Goal: Information Seeking & Learning: Find specific page/section

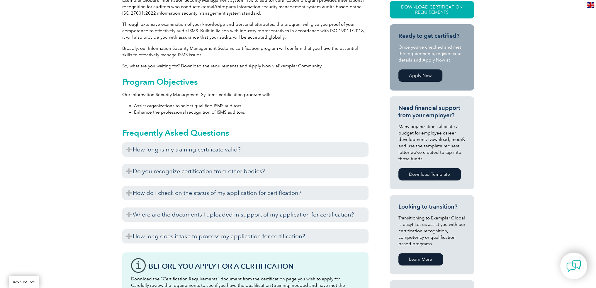
scroll to position [178, 0]
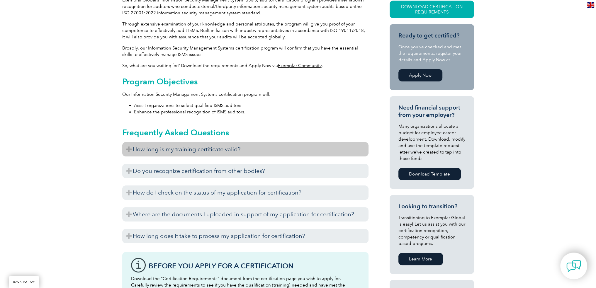
click at [170, 152] on h3 "How long is my training certificate valid?" at bounding box center [245, 149] width 246 height 14
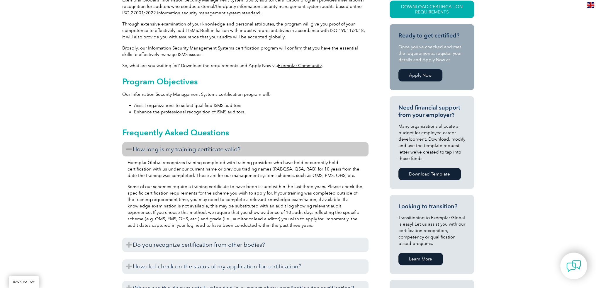
click at [170, 152] on h3 "How long is my training certificate valid?" at bounding box center [245, 149] width 246 height 14
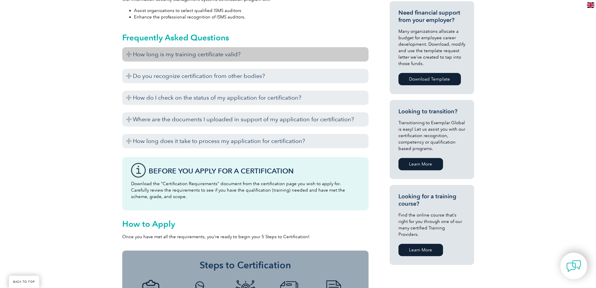
scroll to position [274, 0]
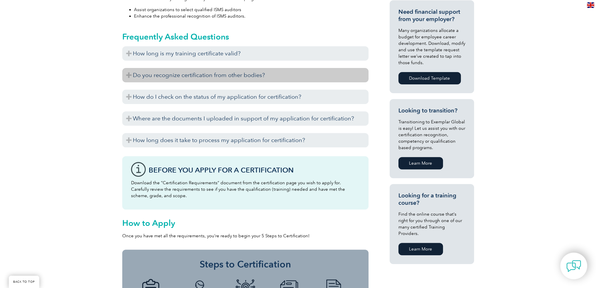
click at [194, 77] on h3 "Do you recognize certification from other bodies?" at bounding box center [245, 75] width 246 height 14
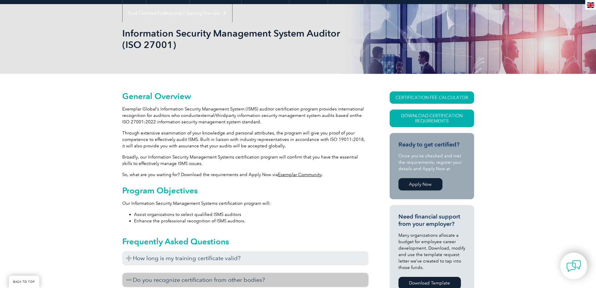
scroll to position [0, 0]
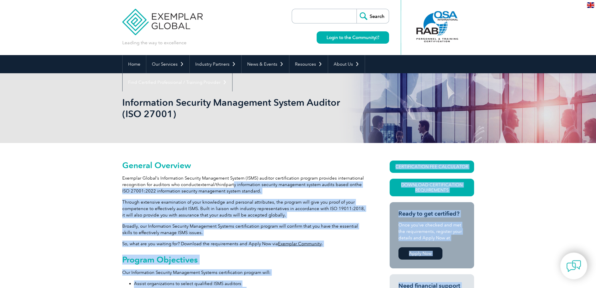
drag, startPoint x: 261, startPoint y: 205, endPoint x: 388, endPoint y: 299, distance: 158.2
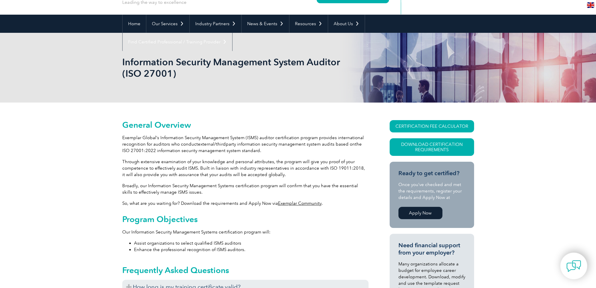
click at [331, 67] on h1 "Information Security Management System Auditor (ISO 27001)" at bounding box center [234, 67] width 225 height 23
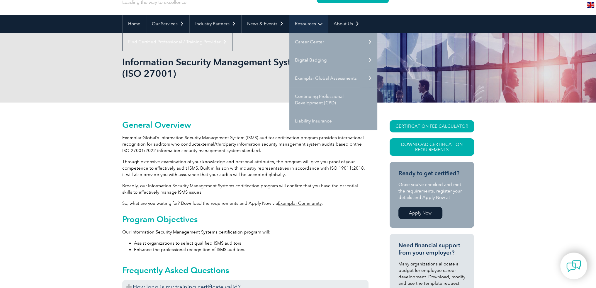
click at [320, 20] on link "Resources" at bounding box center [308, 24] width 38 height 18
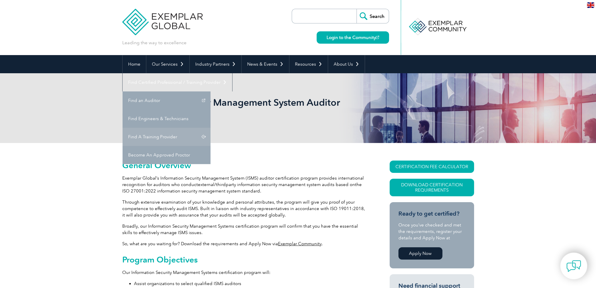
click at [210, 128] on link "Find A Training Provider" at bounding box center [167, 137] width 88 height 18
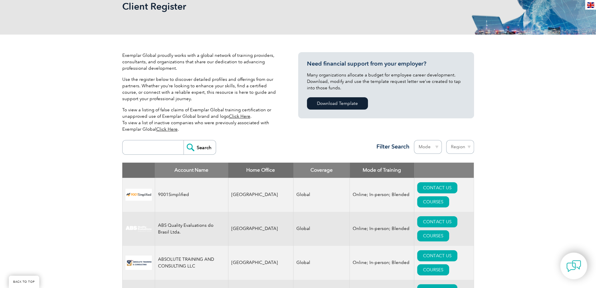
scroll to position [95, 0]
click at [460, 146] on select "Region [GEOGRAPHIC_DATA] [GEOGRAPHIC_DATA] [GEOGRAPHIC_DATA] [GEOGRAPHIC_DATA] …" at bounding box center [460, 147] width 28 height 14
select select "[GEOGRAPHIC_DATA]"
click at [446, 140] on select "Region [GEOGRAPHIC_DATA] [GEOGRAPHIC_DATA] [GEOGRAPHIC_DATA] [GEOGRAPHIC_DATA] …" at bounding box center [460, 147] width 28 height 14
click at [433, 147] on select "Mode Online In-person Blended" at bounding box center [428, 147] width 28 height 14
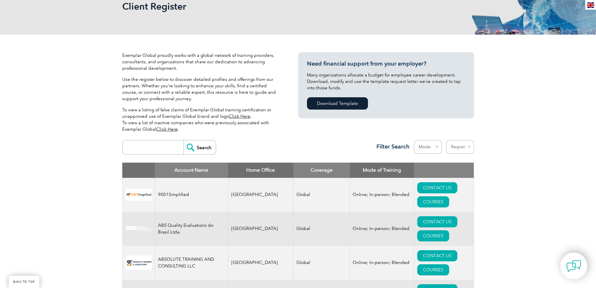
click at [432, 147] on select "Mode Online In-person Blended" at bounding box center [428, 147] width 28 height 14
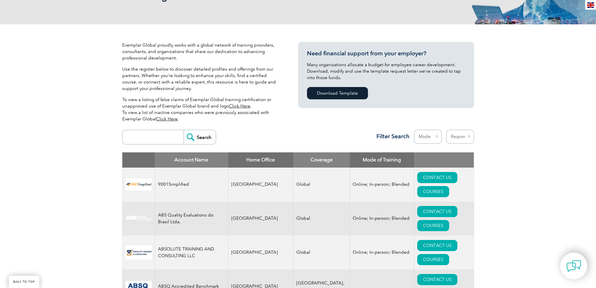
scroll to position [108, 0]
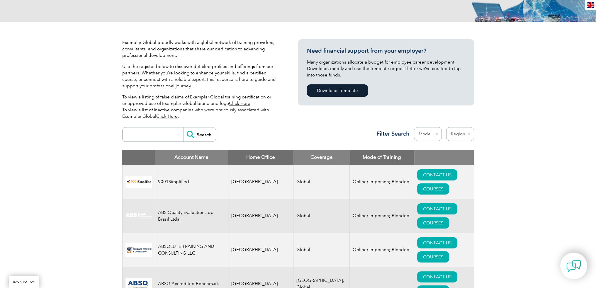
click at [193, 135] on input "Search" at bounding box center [199, 135] width 32 height 14
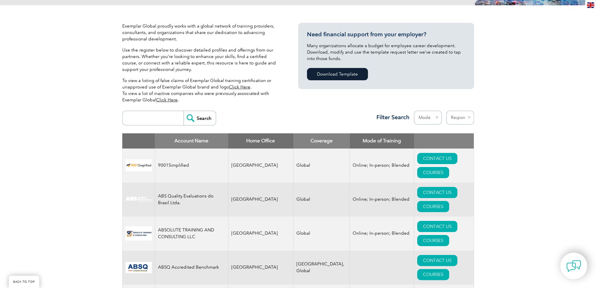
scroll to position [107, 0]
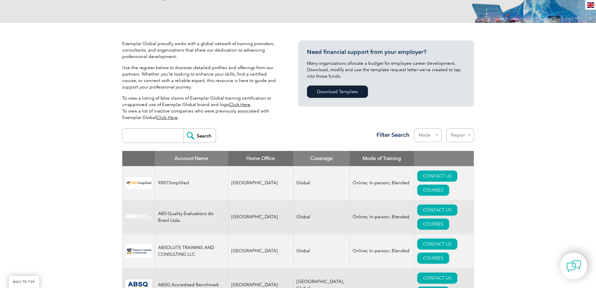
click at [457, 133] on select "Region [GEOGRAPHIC_DATA] [GEOGRAPHIC_DATA] [GEOGRAPHIC_DATA] [GEOGRAPHIC_DATA] …" at bounding box center [460, 135] width 28 height 14
select select "[GEOGRAPHIC_DATA]"
click at [446, 128] on select "Region [GEOGRAPHIC_DATA] [GEOGRAPHIC_DATA] [GEOGRAPHIC_DATA] [GEOGRAPHIC_DATA] …" at bounding box center [460, 135] width 28 height 14
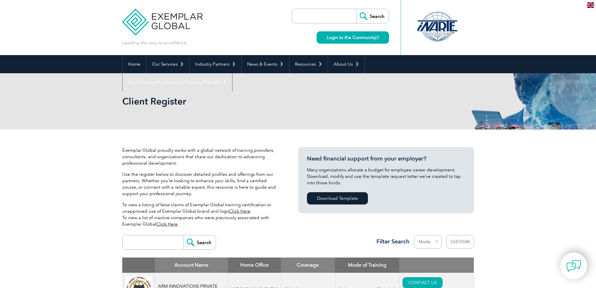
select select "[GEOGRAPHIC_DATA]"
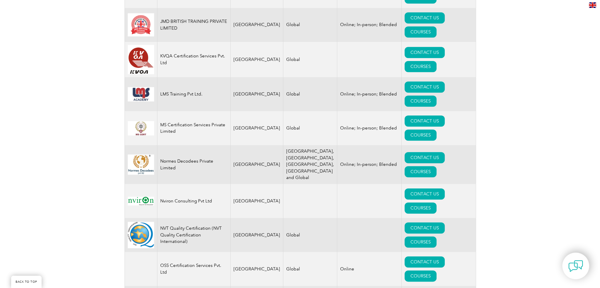
scroll to position [843, 0]
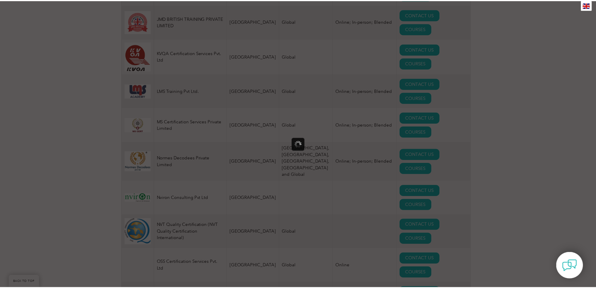
scroll to position [0, 0]
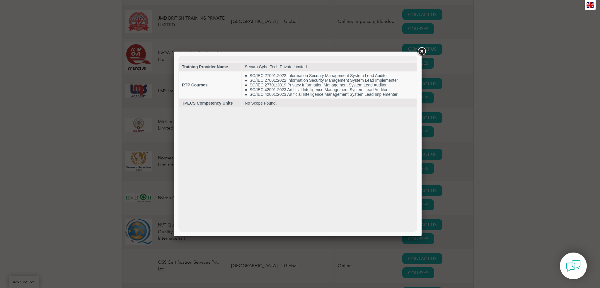
click at [425, 51] on link at bounding box center [422, 51] width 11 height 11
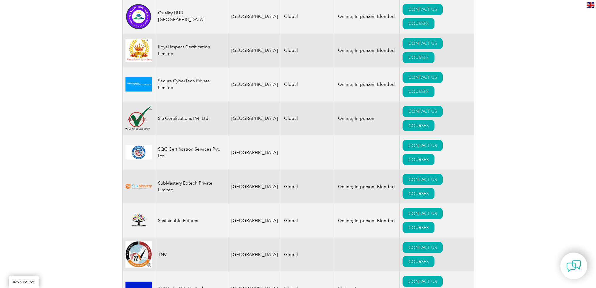
scroll to position [1374, 0]
